Goal: Transaction & Acquisition: Obtain resource

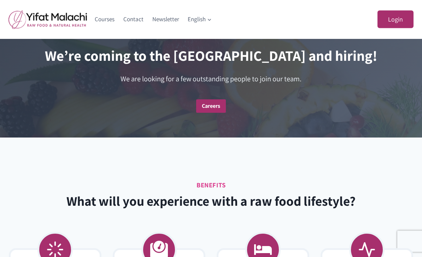
scroll to position [1406, 0]
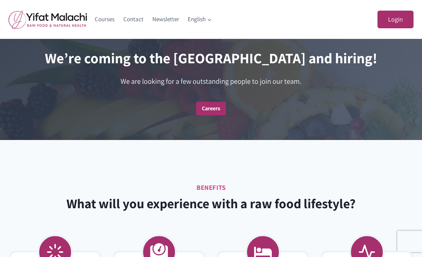
click at [211, 107] on strong "Careers" at bounding box center [211, 108] width 18 height 7
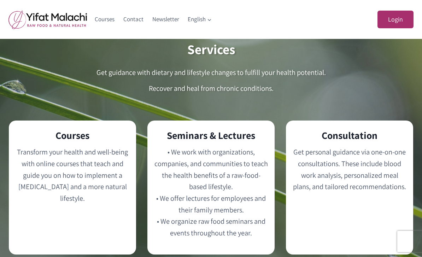
scroll to position [828, 0]
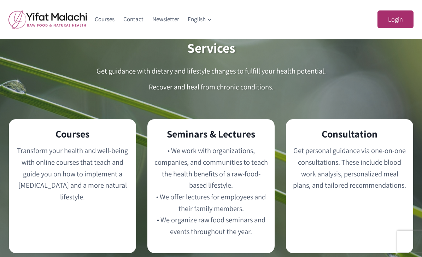
click at [66, 138] on h2 "Courses" at bounding box center [73, 134] width 116 height 15
click at [70, 174] on p "Transform your health and well-being with online courses that teach and guide y…" at bounding box center [73, 196] width 116 height 103
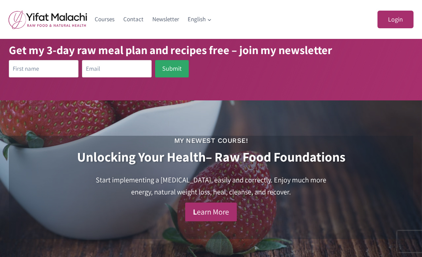
scroll to position [205, 0]
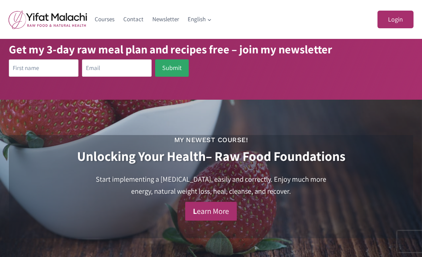
click at [206, 221] on link "L earn More" at bounding box center [211, 211] width 52 height 19
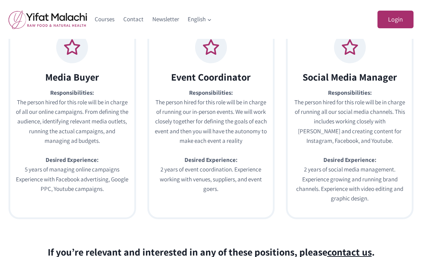
scroll to position [149, 0]
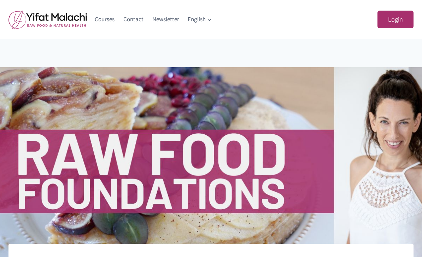
click at [103, 21] on link "Courses" at bounding box center [105, 19] width 29 height 17
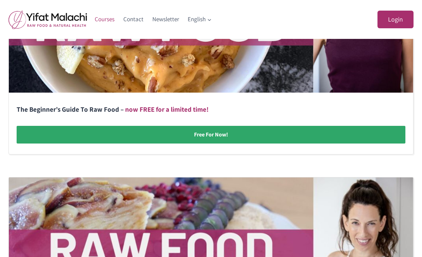
scroll to position [262, 0]
click at [204, 132] on link at bounding box center [211, 39] width 405 height 230
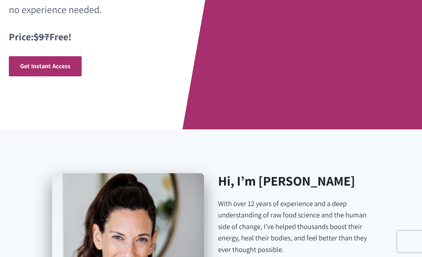
scroll to position [250, 0]
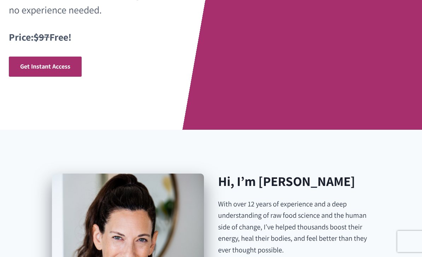
click at [44, 63] on span "Get Instant Access" at bounding box center [45, 66] width 50 height 8
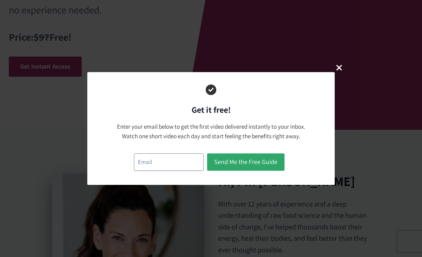
click at [145, 171] on input "email" at bounding box center [169, 162] width 70 height 17
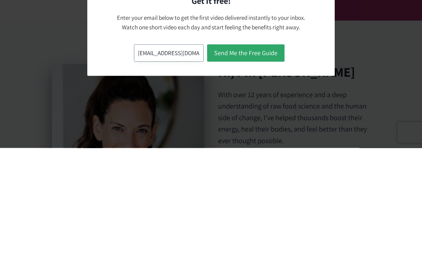
type input "[EMAIL_ADDRESS][DOMAIN_NAME]"
click at [241, 154] on button "Send Me the Free Guide" at bounding box center [245, 162] width 77 height 17
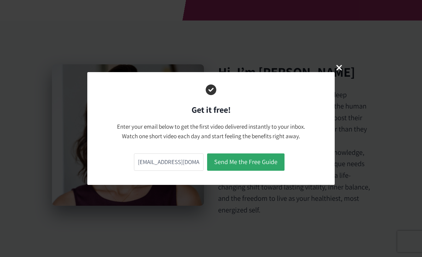
scroll to position [382, 0]
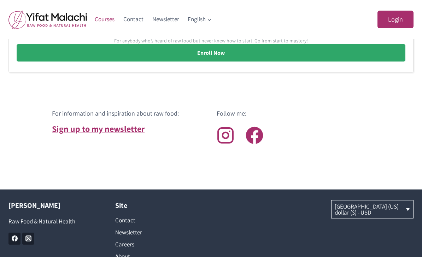
scroll to position [673, 0]
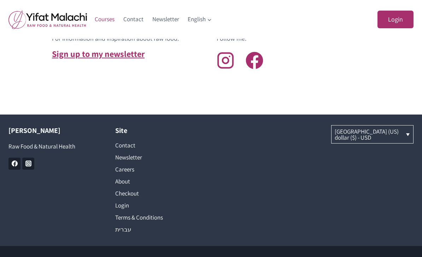
click at [15, 161] on icon "Facebook" at bounding box center [14, 164] width 6 height 6
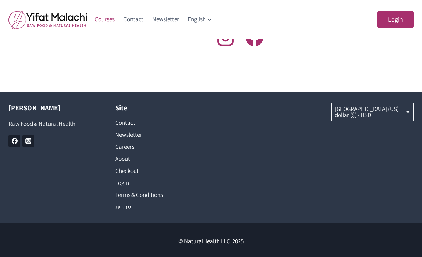
click at [31, 139] on icon "Instagram" at bounding box center [28, 141] width 6 height 6
